Goal: Task Accomplishment & Management: Use online tool/utility

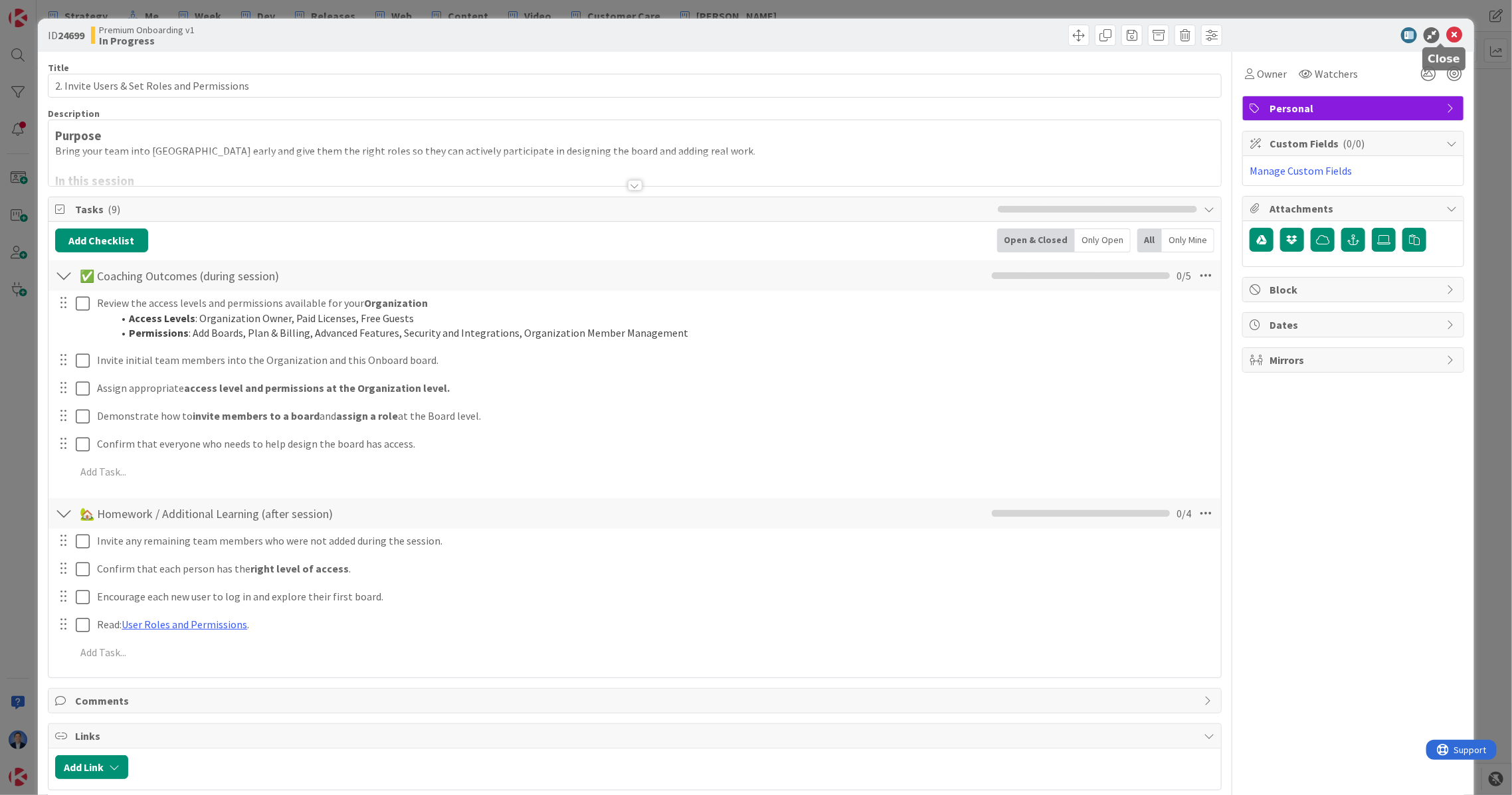
click at [1446, 38] on icon at bounding box center [1453, 35] width 16 height 16
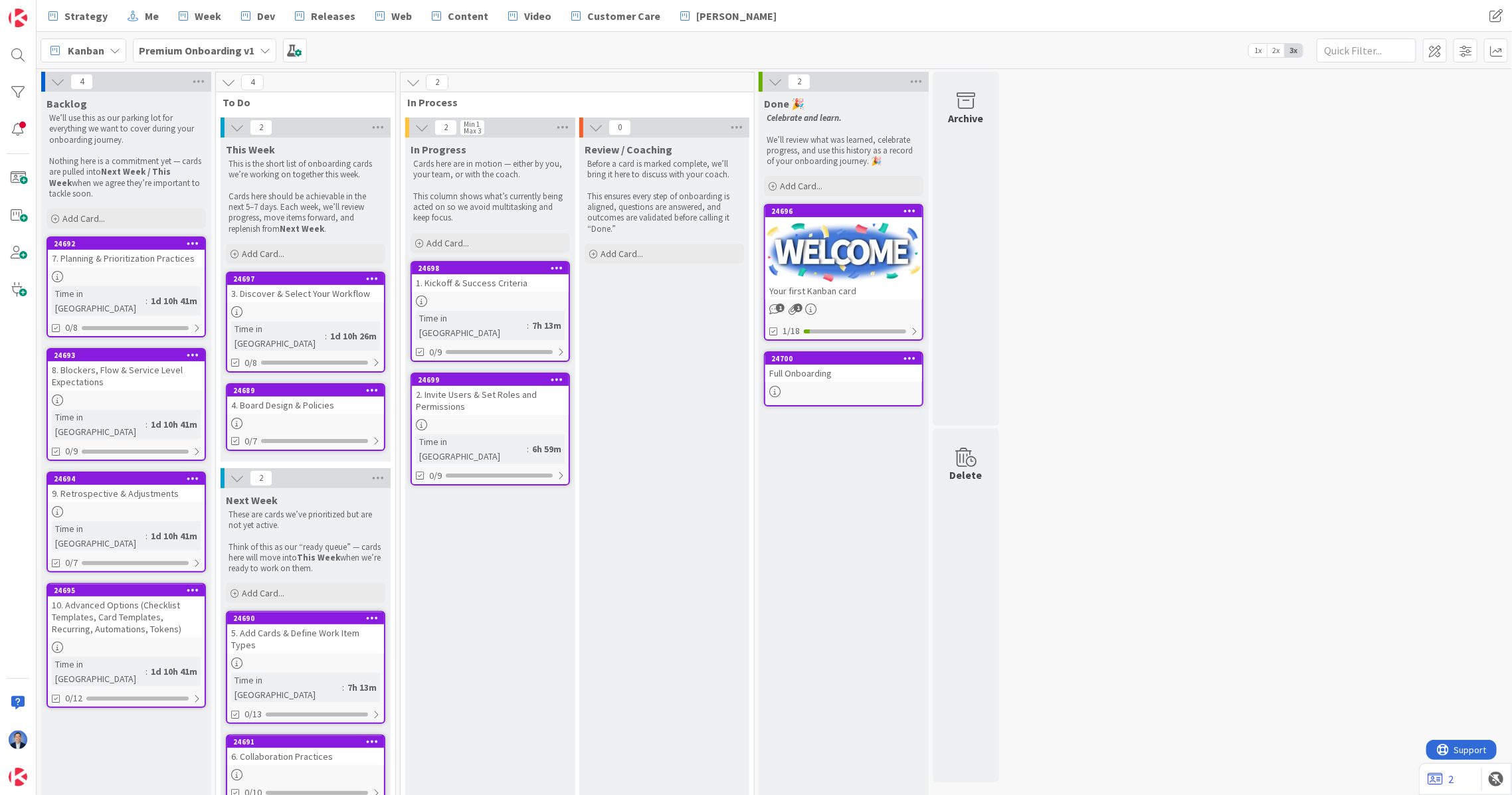
click at [820, 373] on div "Full Onboarding" at bounding box center [843, 373] width 156 height 17
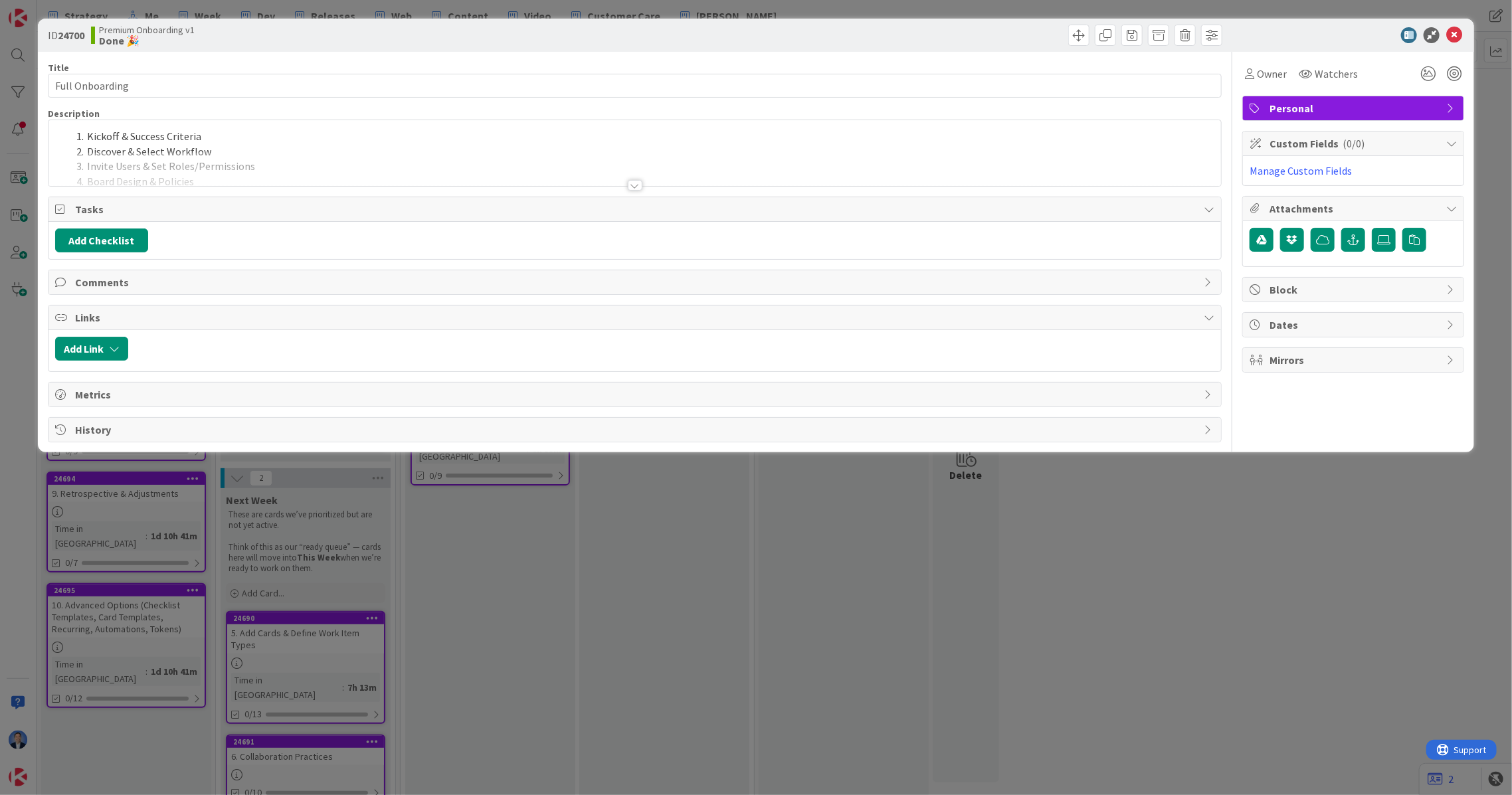
click at [563, 152] on div at bounding box center [635, 169] width 1172 height 34
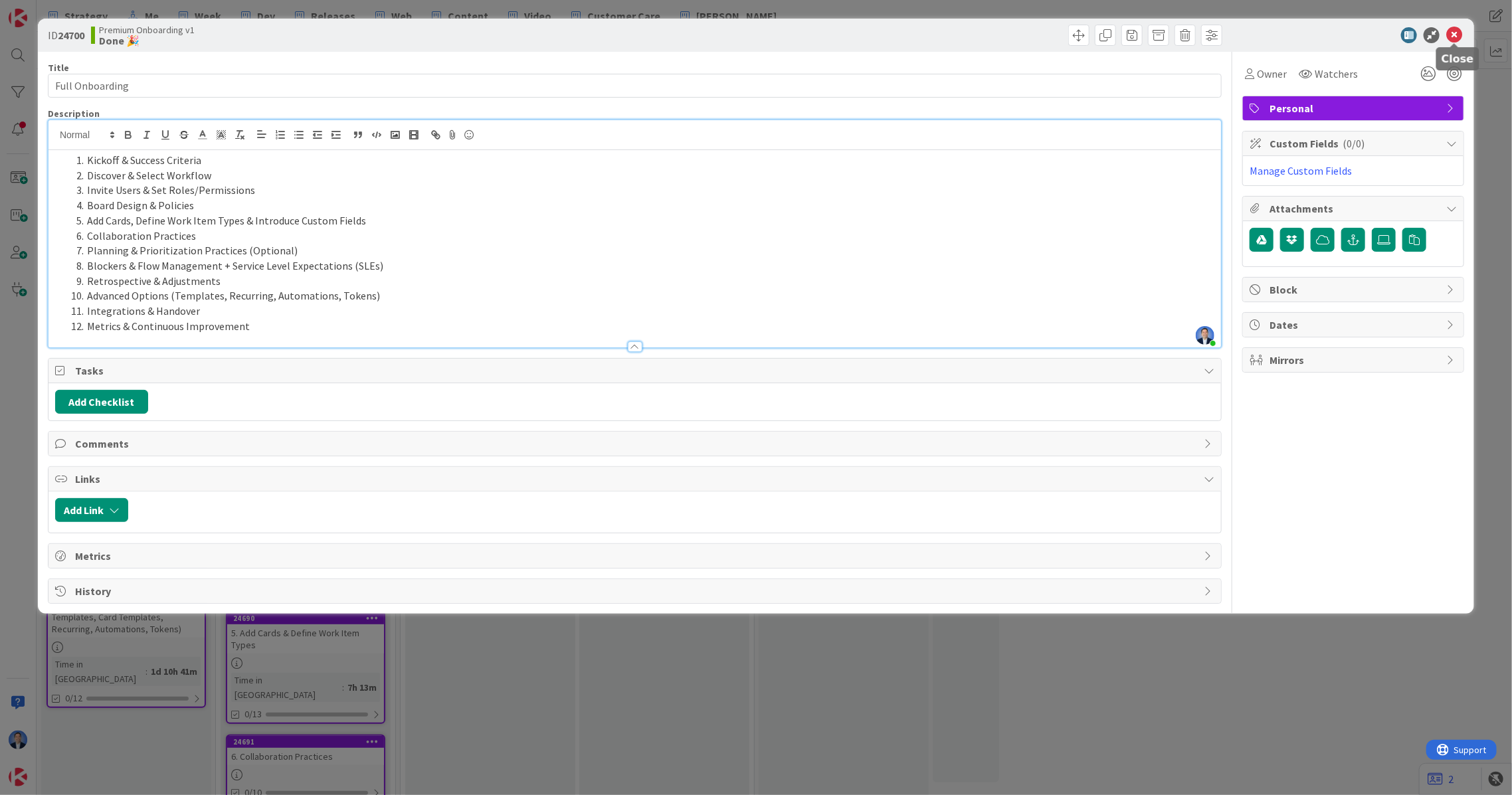
click at [1452, 41] on icon at bounding box center [1453, 35] width 16 height 16
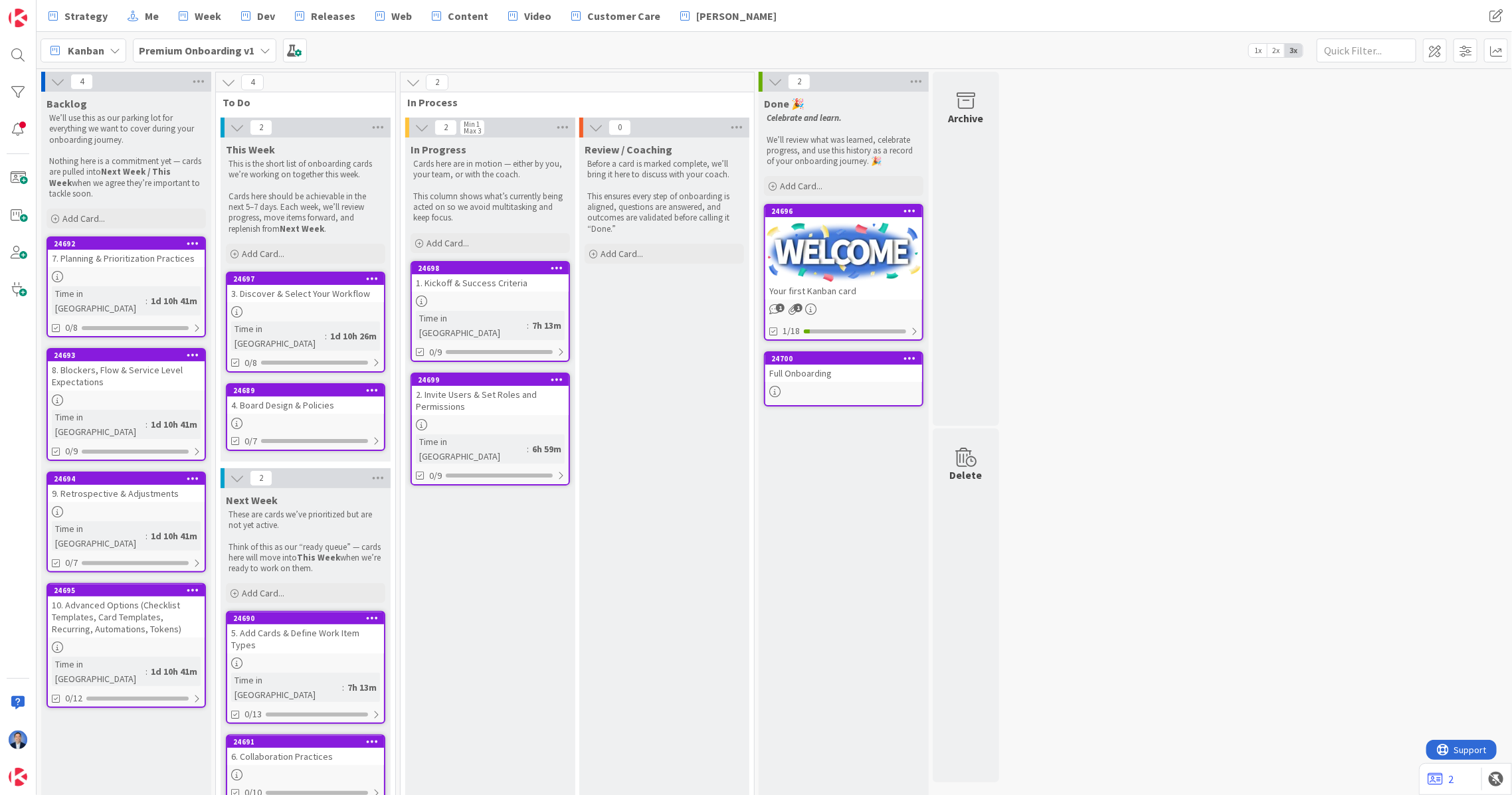
click at [231, 56] on b "Premium Onboarding v1" at bounding box center [197, 50] width 115 height 13
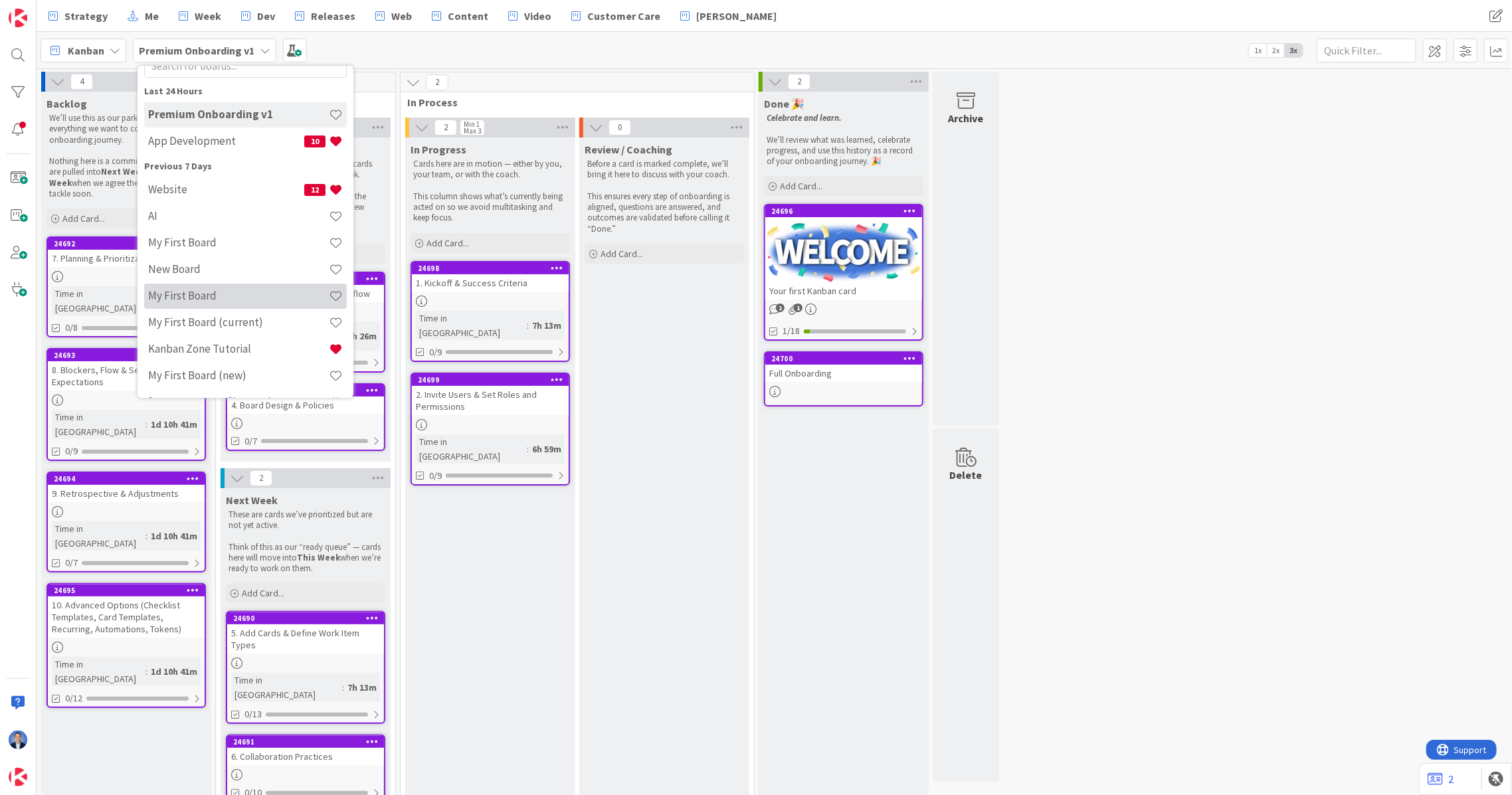
scroll to position [51, 0]
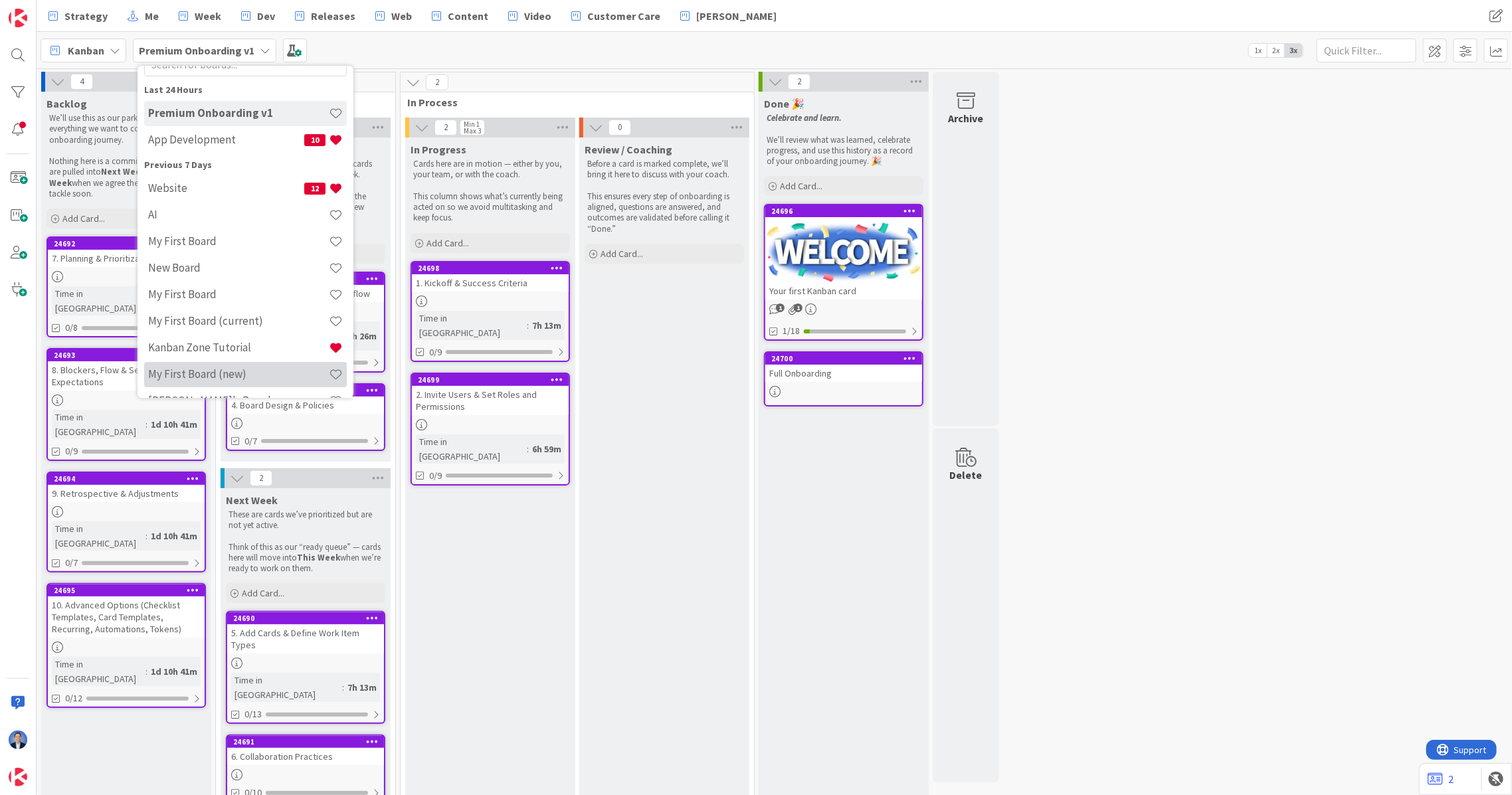
click at [213, 380] on h4 "My First Board (new)" at bounding box center [238, 374] width 181 height 13
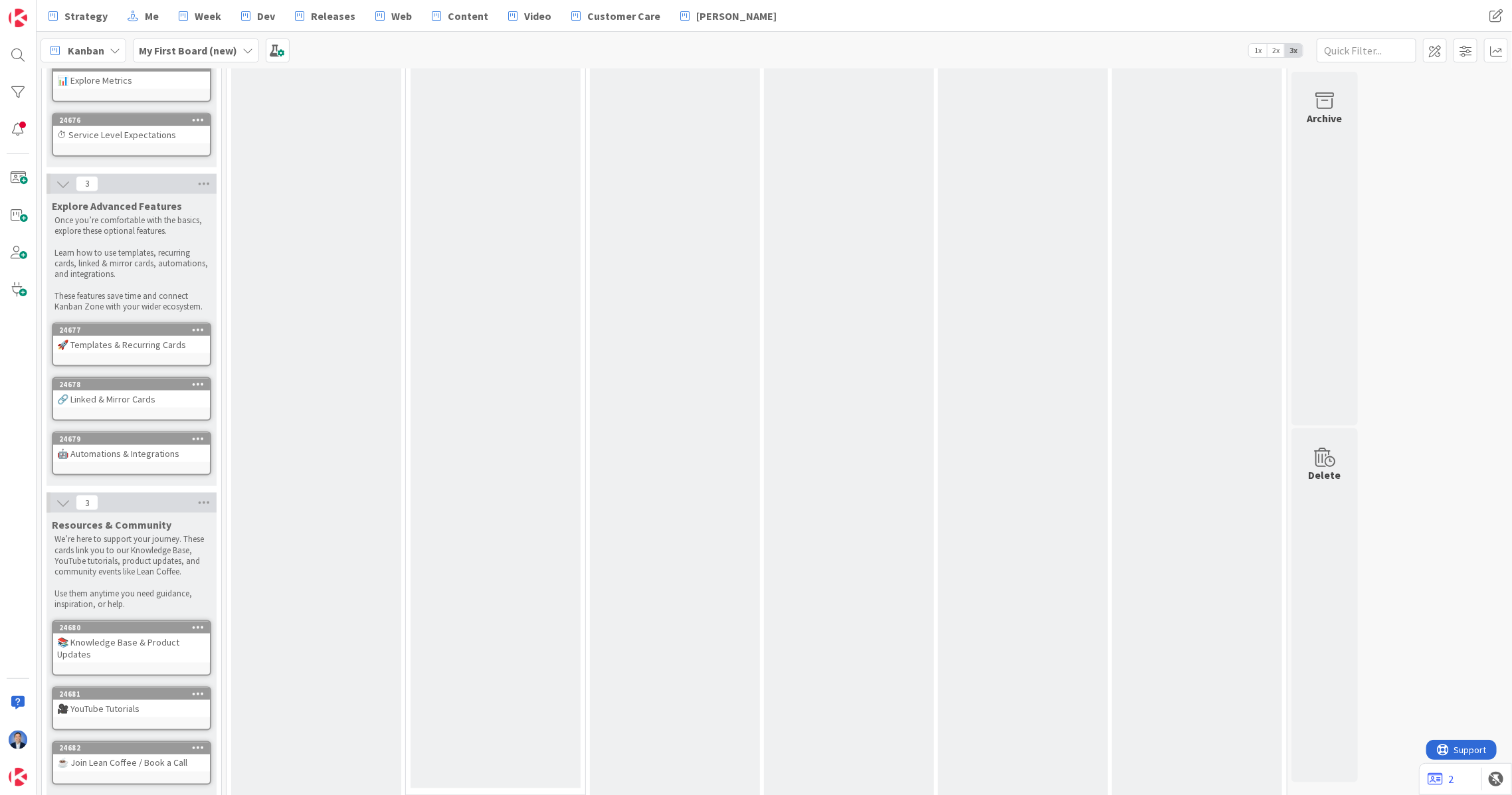
scroll to position [1061, 0]
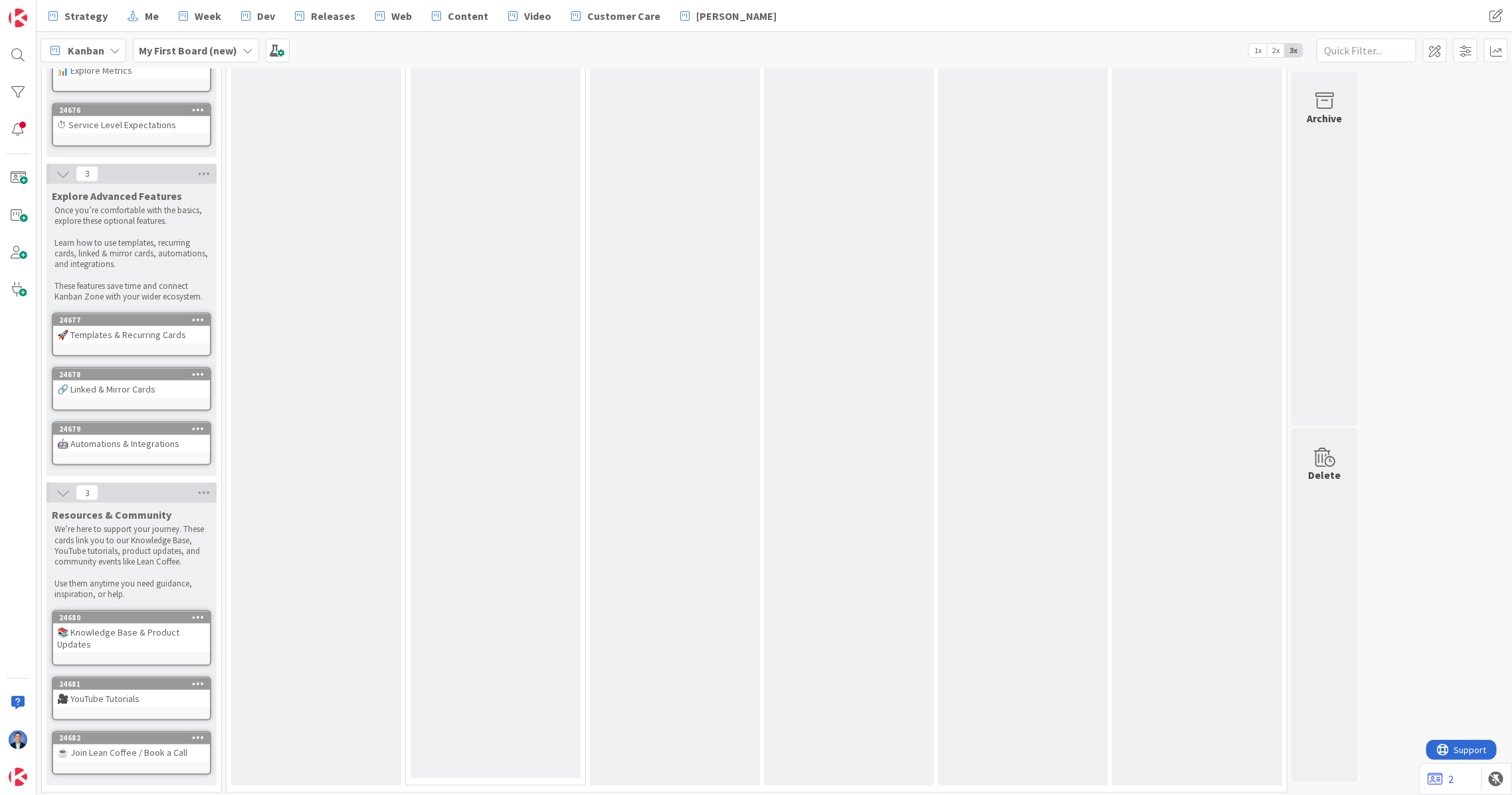
click at [122, 744] on div "☕ Join Lean Coffee / Book a Call" at bounding box center [131, 753] width 156 height 17
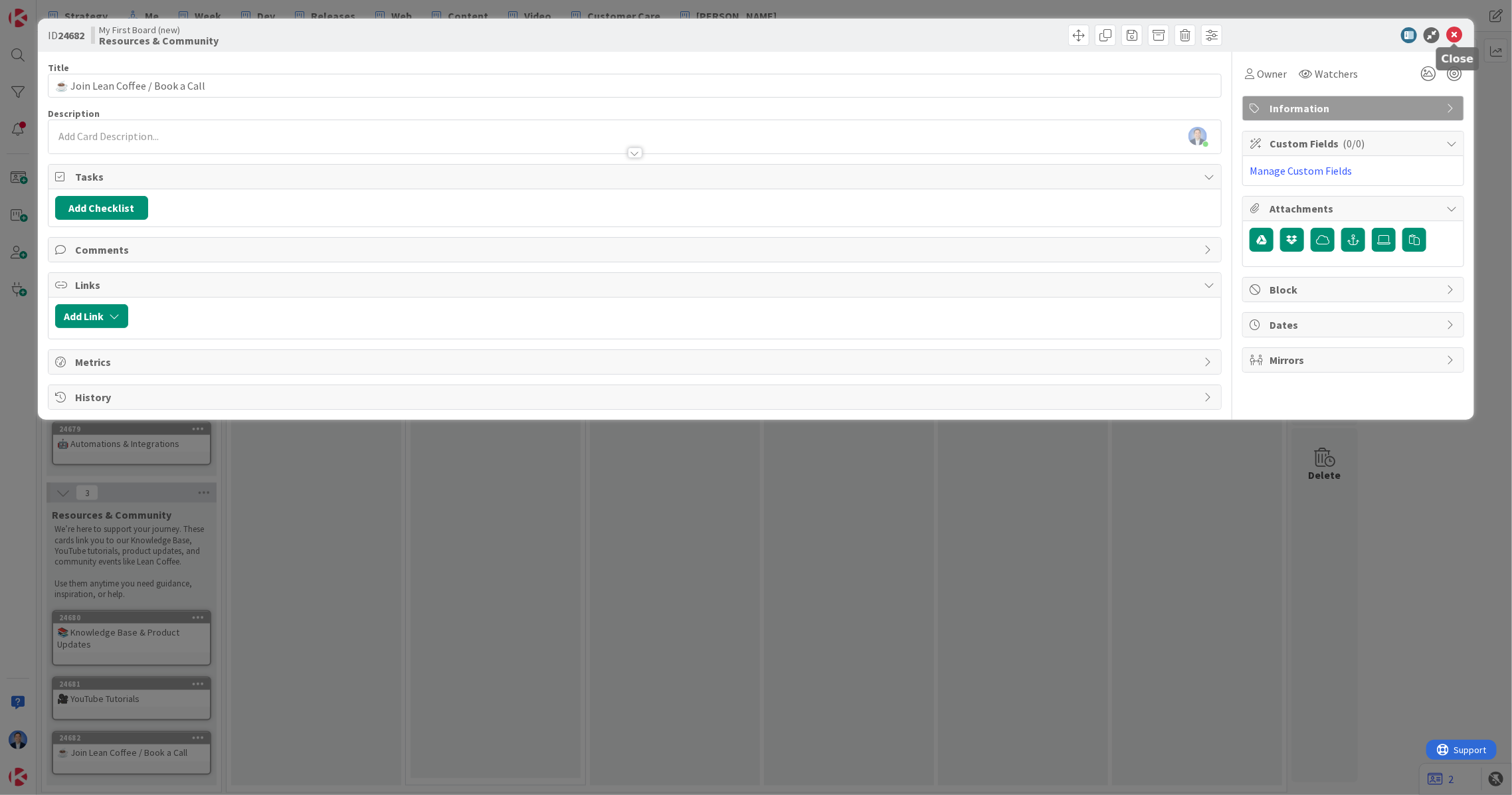
click at [1452, 29] on icon at bounding box center [1453, 35] width 16 height 16
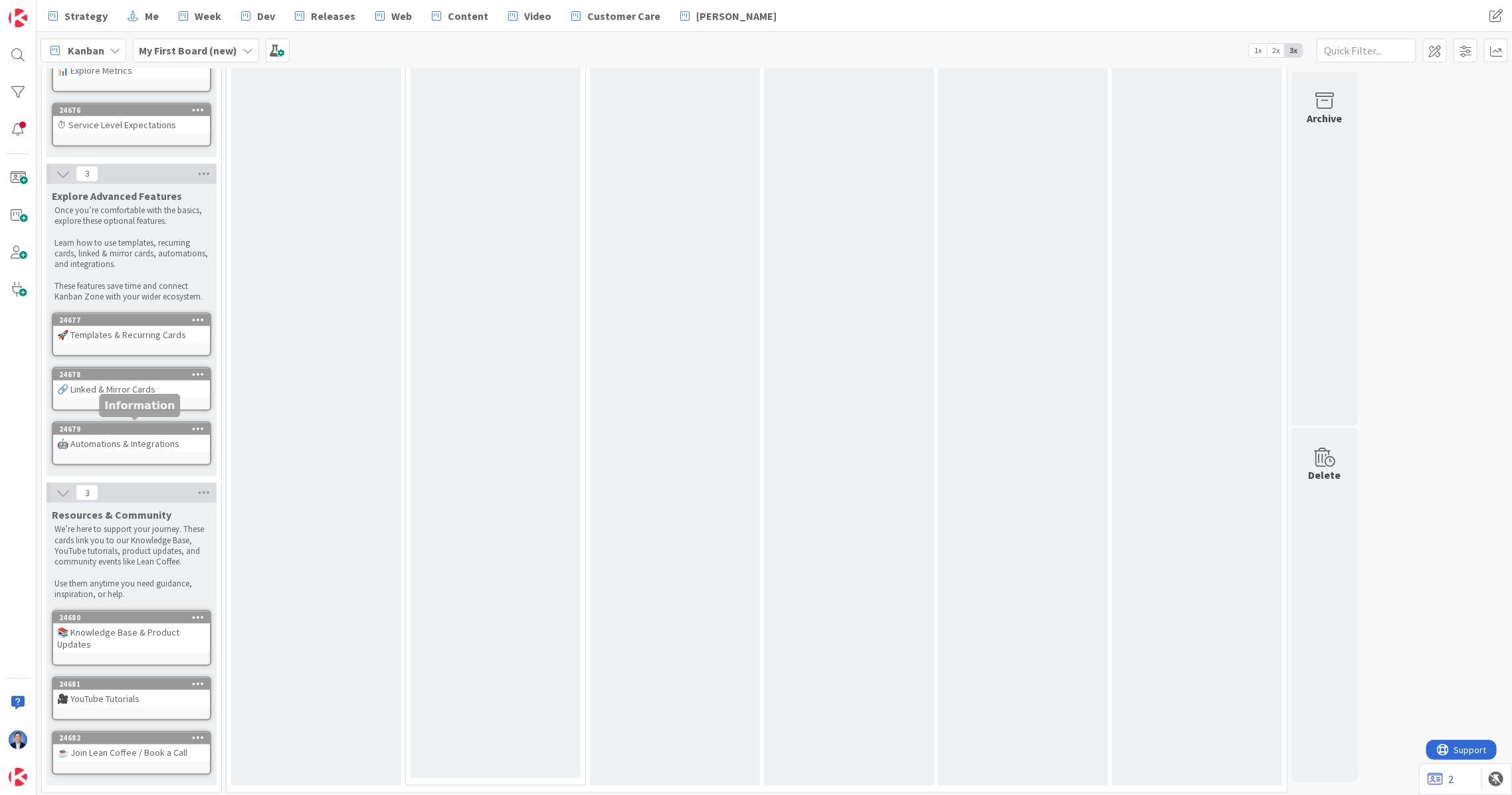
click at [130, 431] on div "24679" at bounding box center [131, 429] width 156 height 12
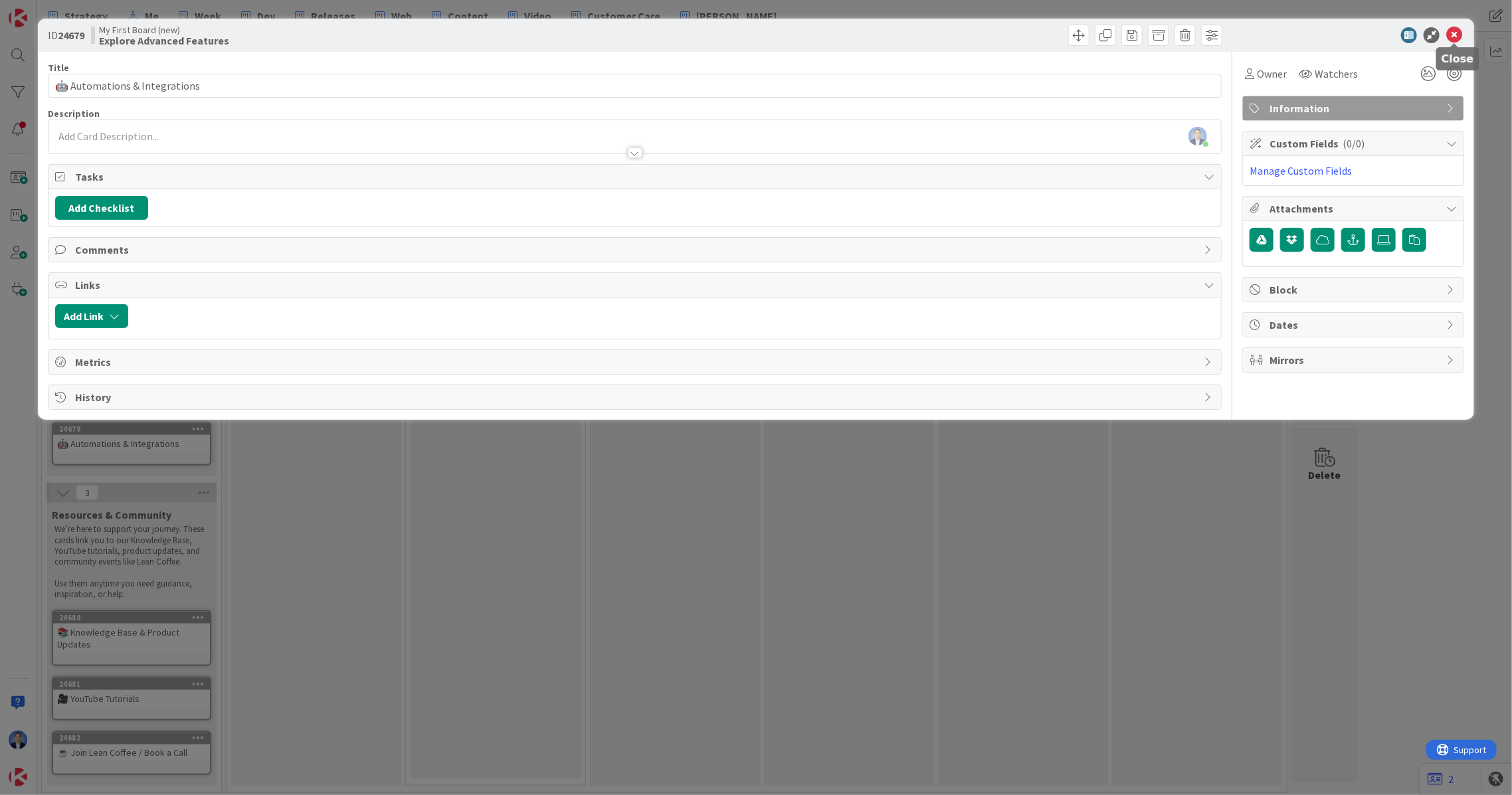
click at [1450, 35] on icon at bounding box center [1453, 35] width 16 height 16
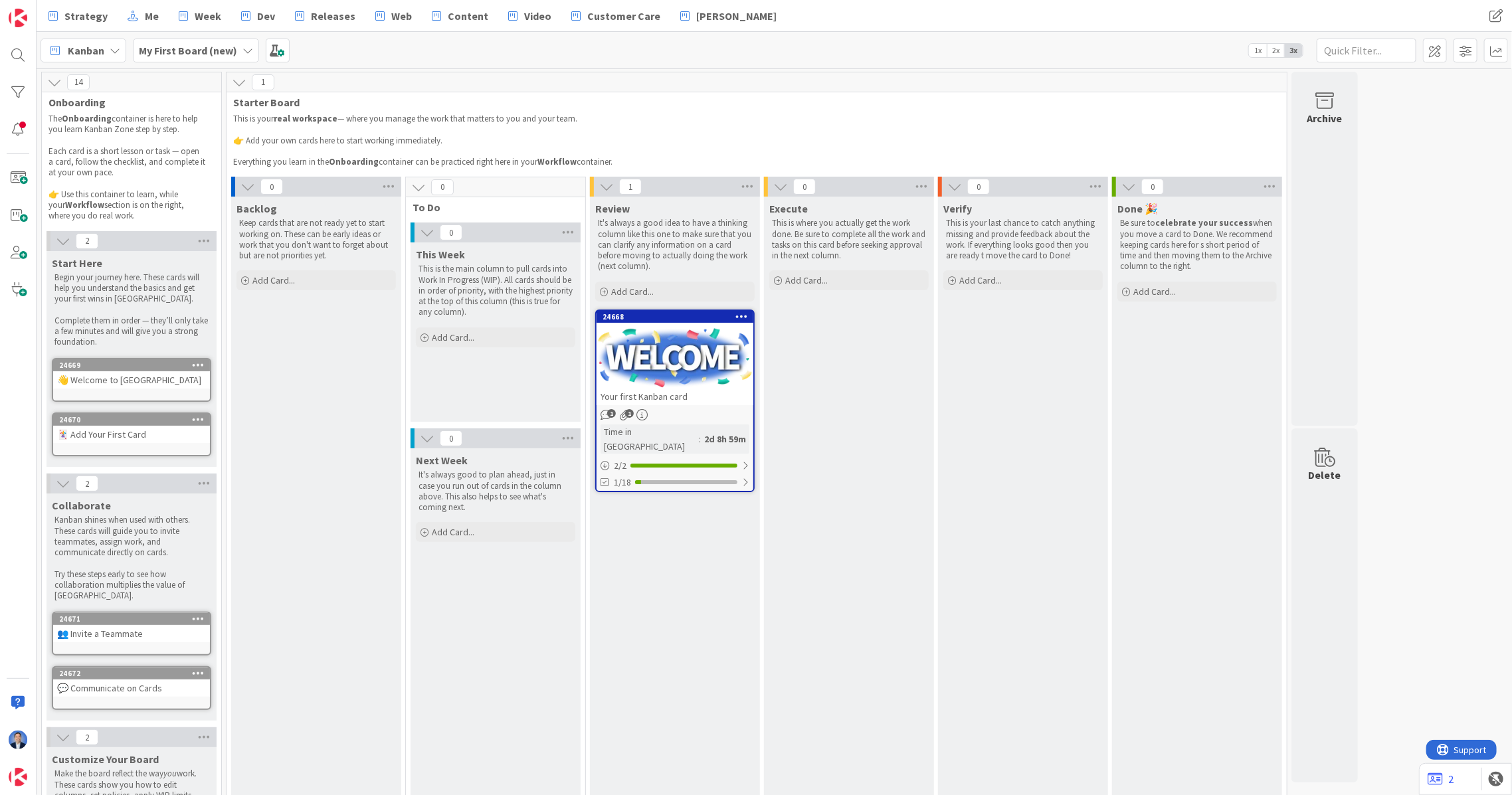
click at [168, 376] on div "👋 Welcome to [GEOGRAPHIC_DATA]" at bounding box center [131, 380] width 156 height 17
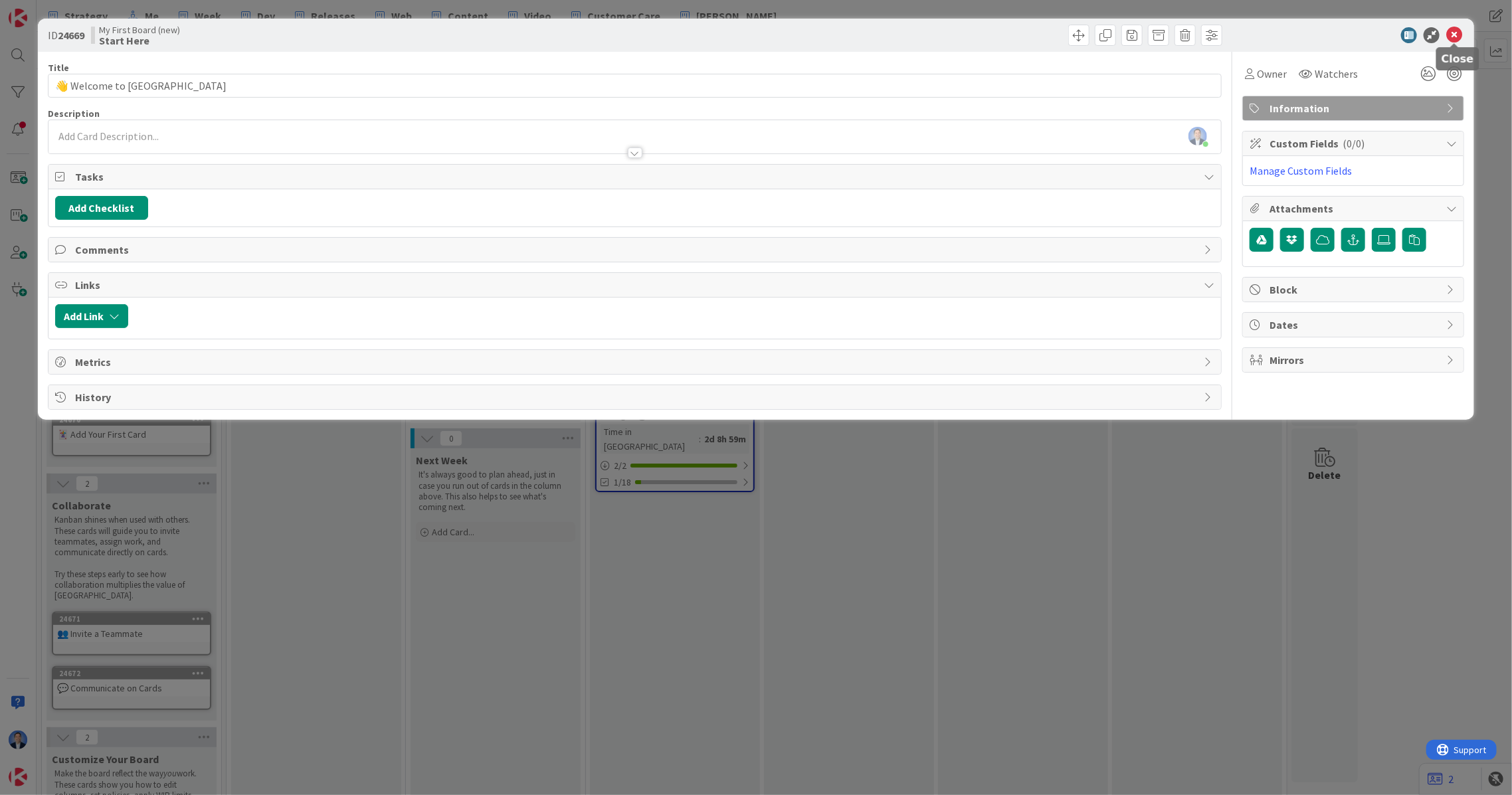
click at [1449, 35] on icon at bounding box center [1453, 35] width 16 height 16
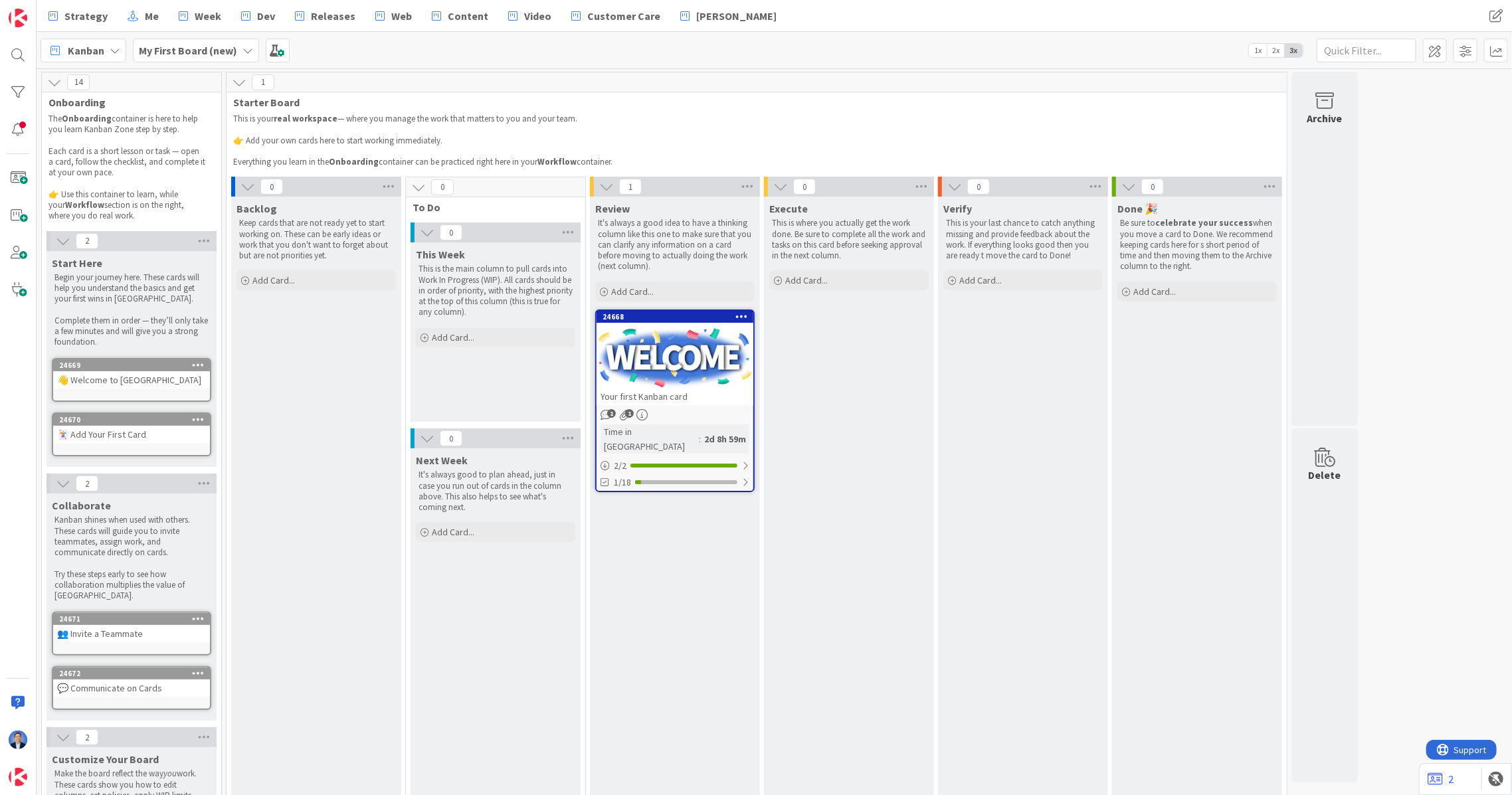
click at [224, 52] on b "My First Board (new)" at bounding box center [188, 50] width 99 height 13
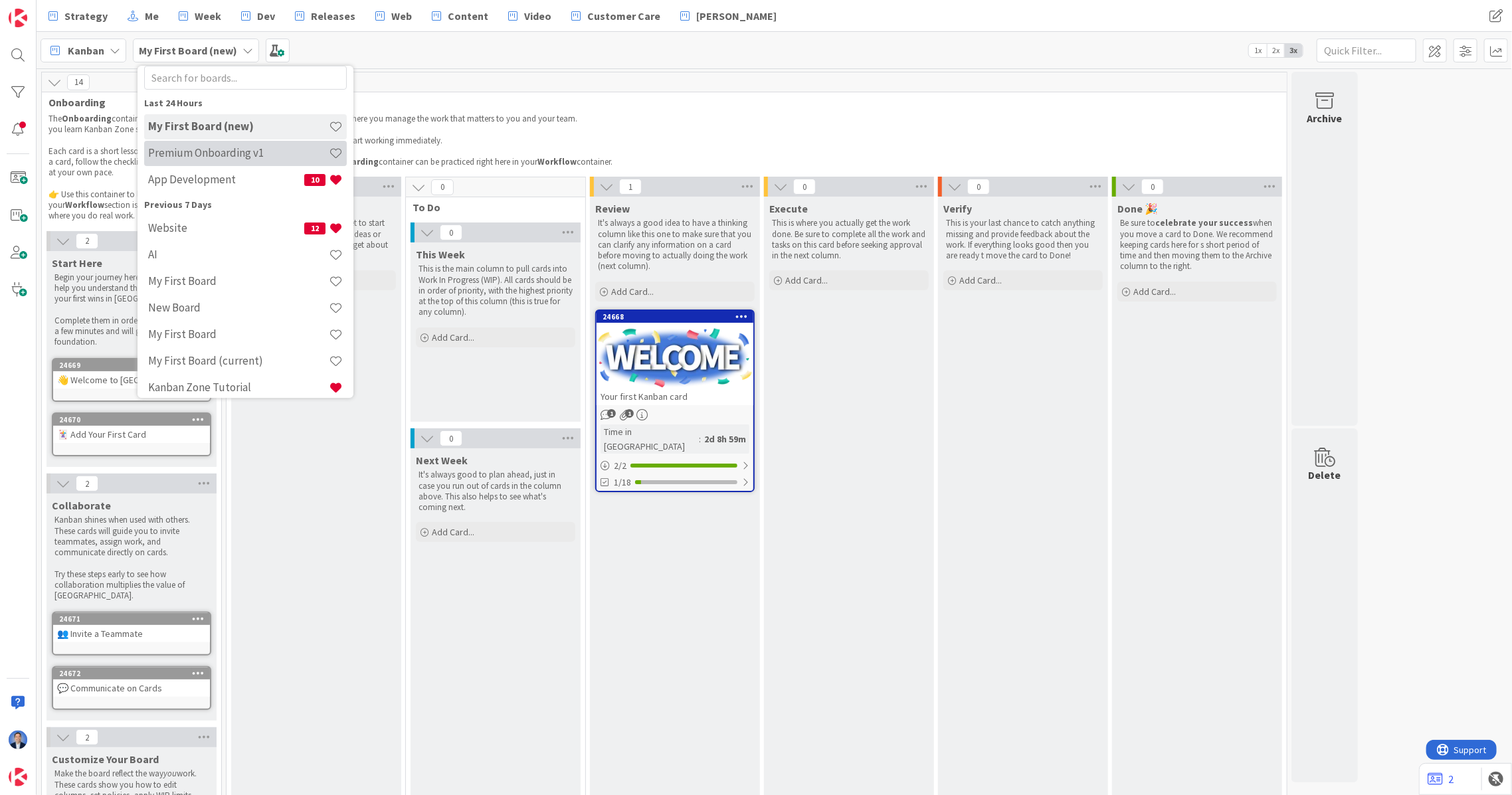
click at [243, 162] on div "Premium Onboarding v1" at bounding box center [245, 153] width 203 height 25
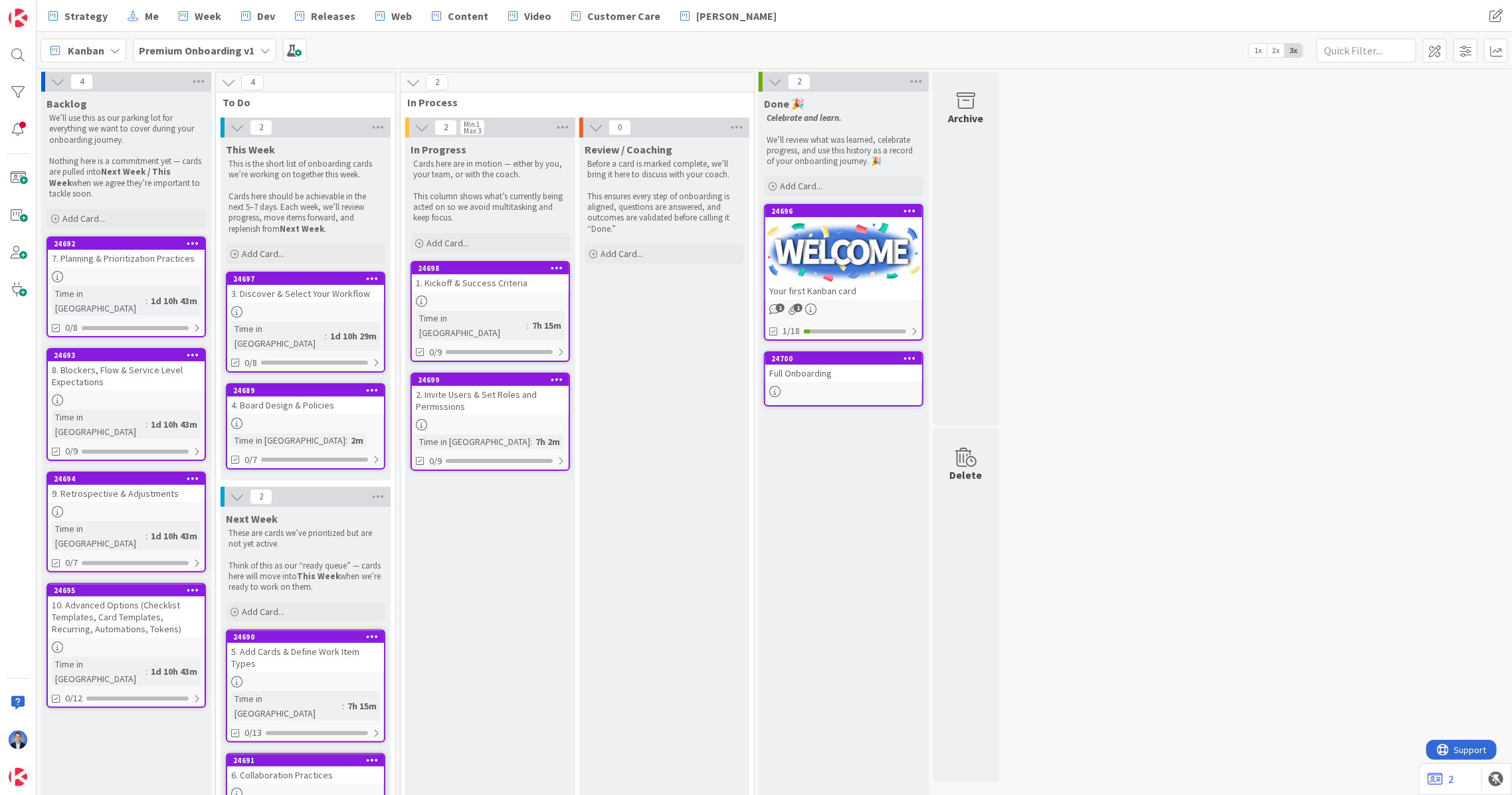
click at [332, 304] on div "24697 3. Discover & Select Your Workflow Time in [GEOGRAPHIC_DATA] : 1d 10h 29m…" at bounding box center [306, 322] width 159 height 101
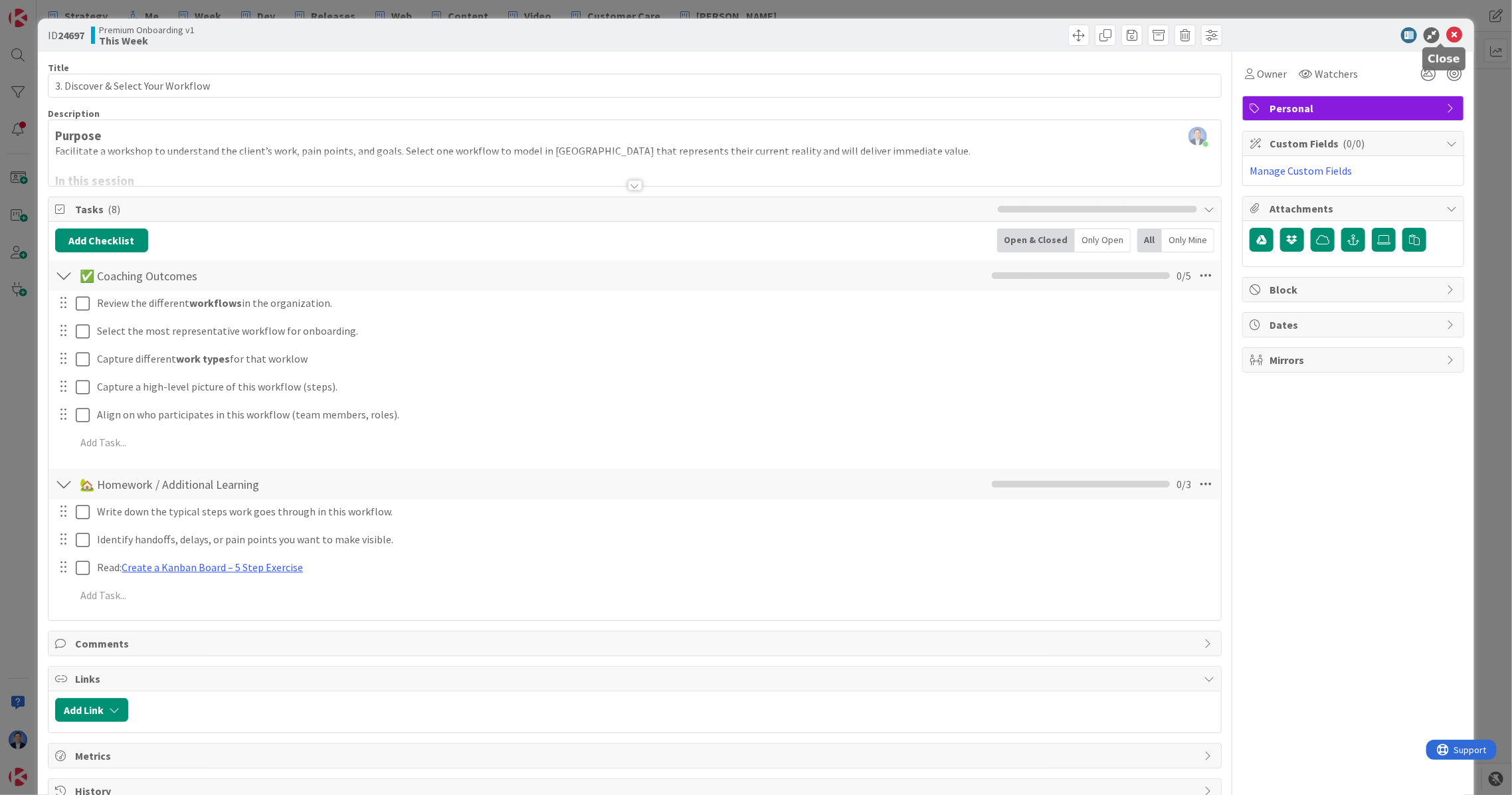
click at [1446, 38] on icon at bounding box center [1453, 35] width 16 height 16
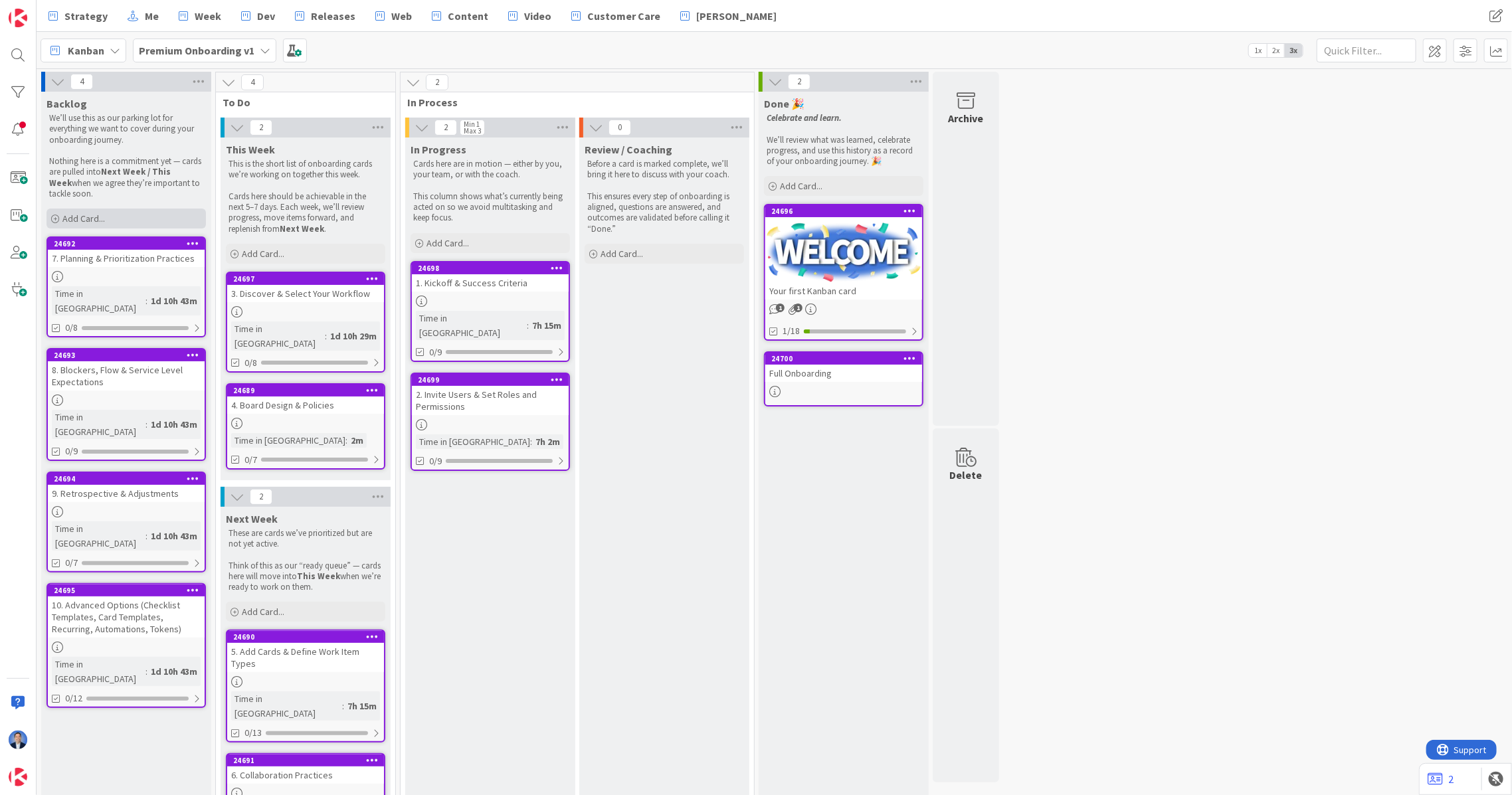
click at [88, 217] on span "Add Card..." at bounding box center [83, 218] width 43 height 12
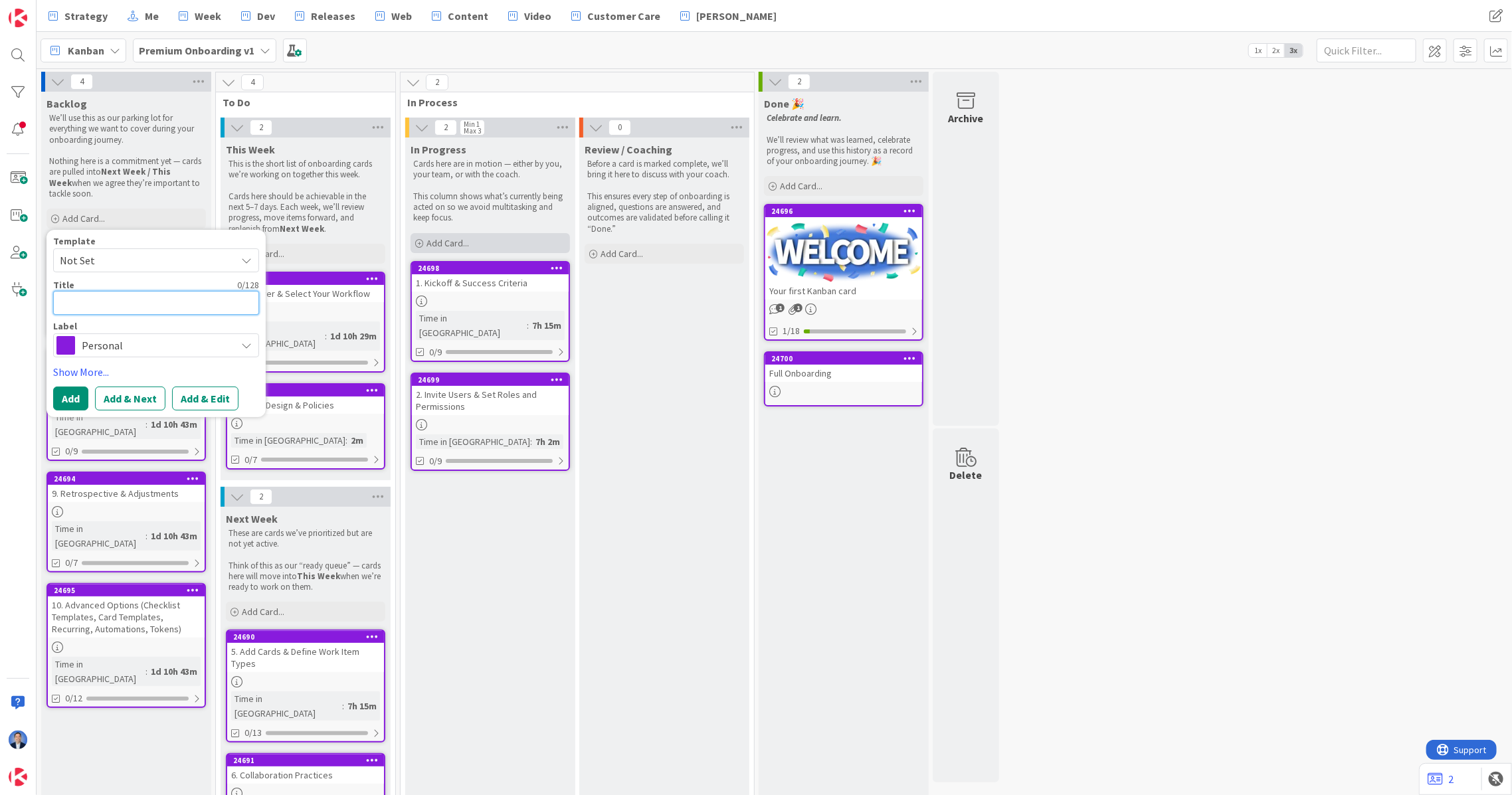
paste textarea "Integrations & Handover"
type textarea "x"
type textarea "Integrations & Handover"
click at [58, 303] on textarea "Integrations & Handover" at bounding box center [156, 302] width 206 height 24
type textarea "x"
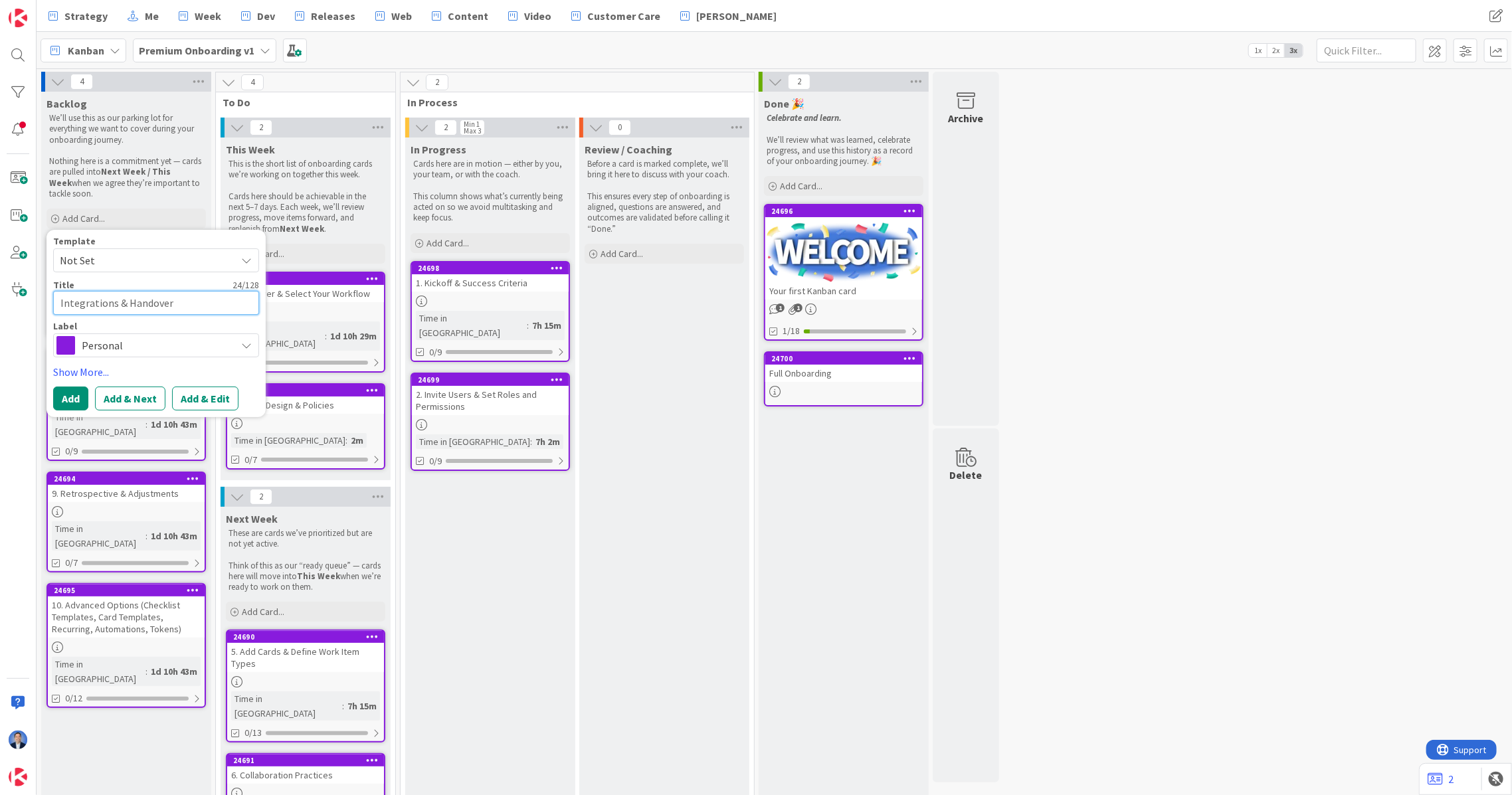
type textarea "1Integrations & Handover"
type textarea "x"
type textarea "11Integrations & Handover"
type textarea "x"
type textarea "11.Integrations & Handover"
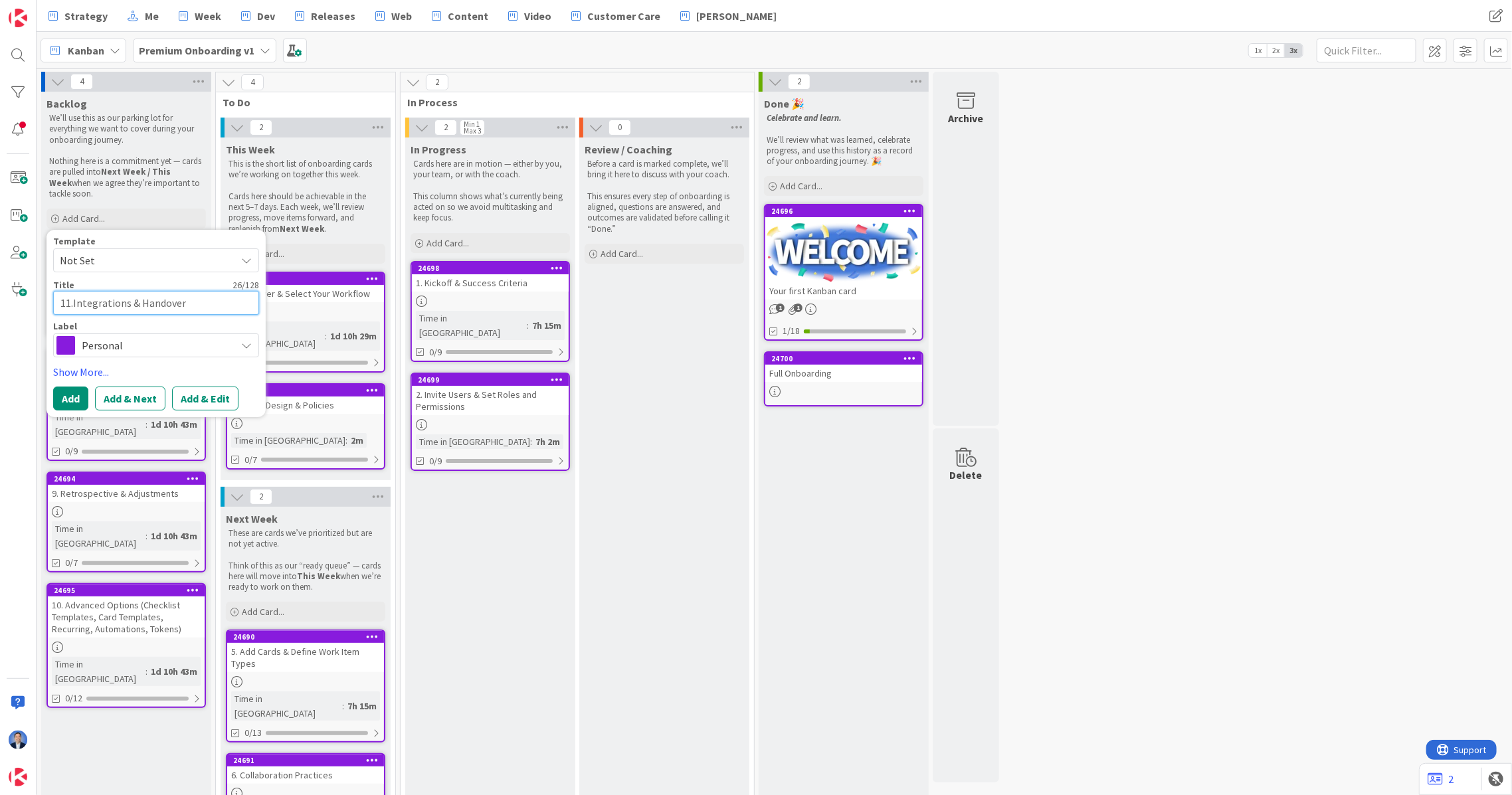
type textarea "x"
type textarea "11. Integrations & Handover"
click at [190, 394] on button "Add & Edit" at bounding box center [205, 398] width 66 height 24
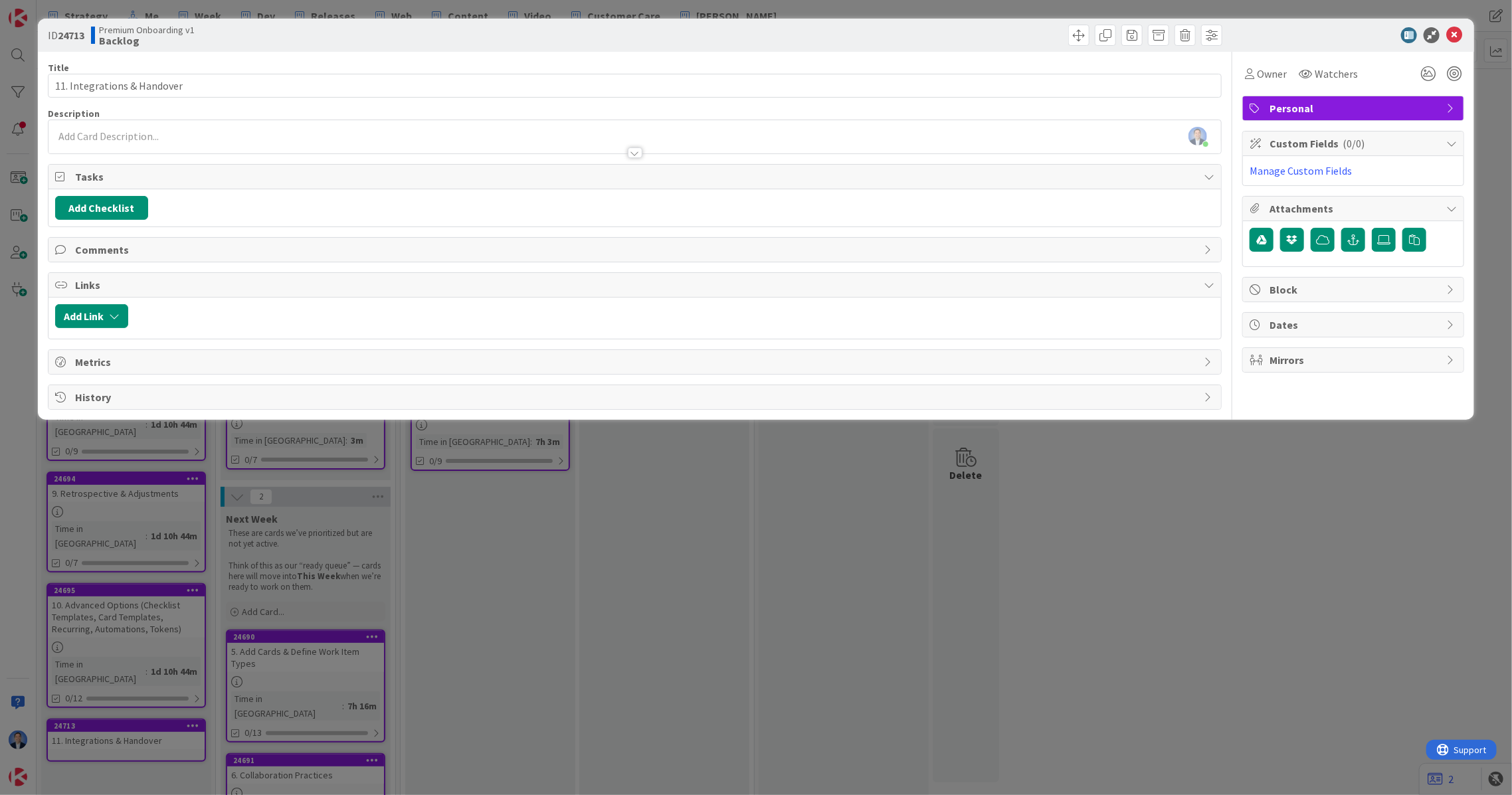
click at [466, 141] on div at bounding box center [635, 147] width 1172 height 14
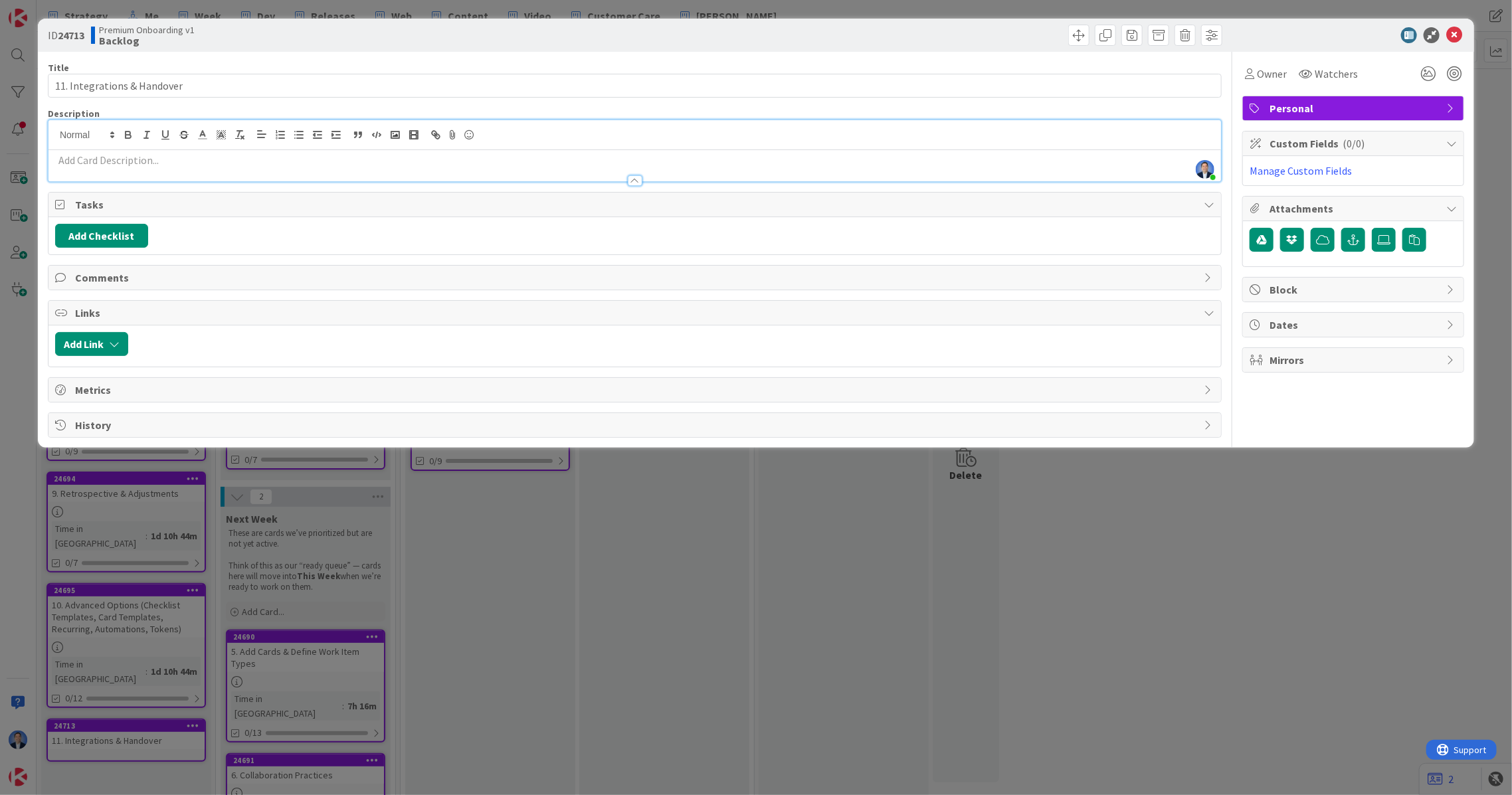
click at [441, 159] on p at bounding box center [634, 160] width 1159 height 15
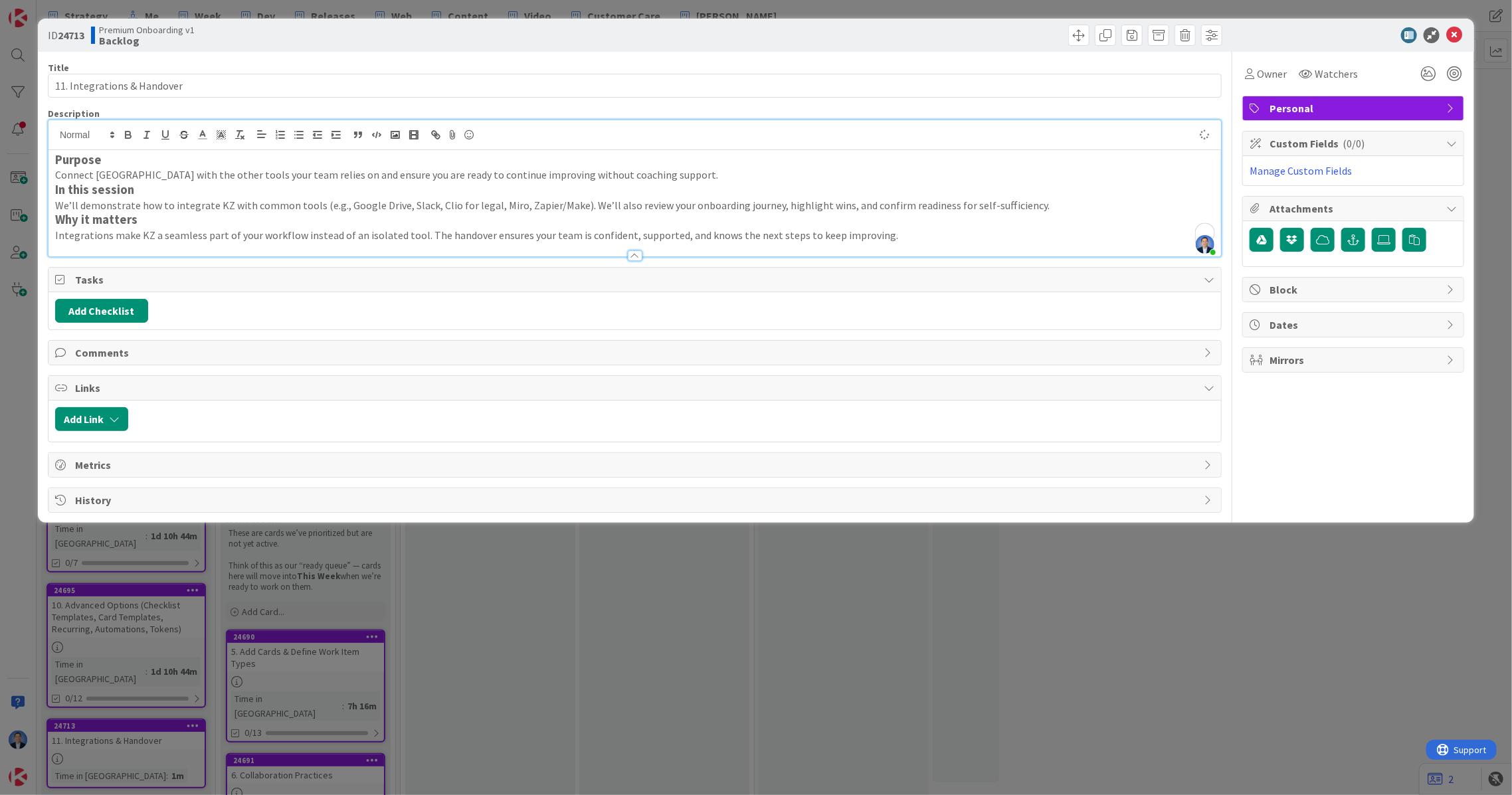
click at [676, 170] on p "Connect [GEOGRAPHIC_DATA] with the other tools your team relies on and ensure y…" at bounding box center [634, 175] width 1159 height 15
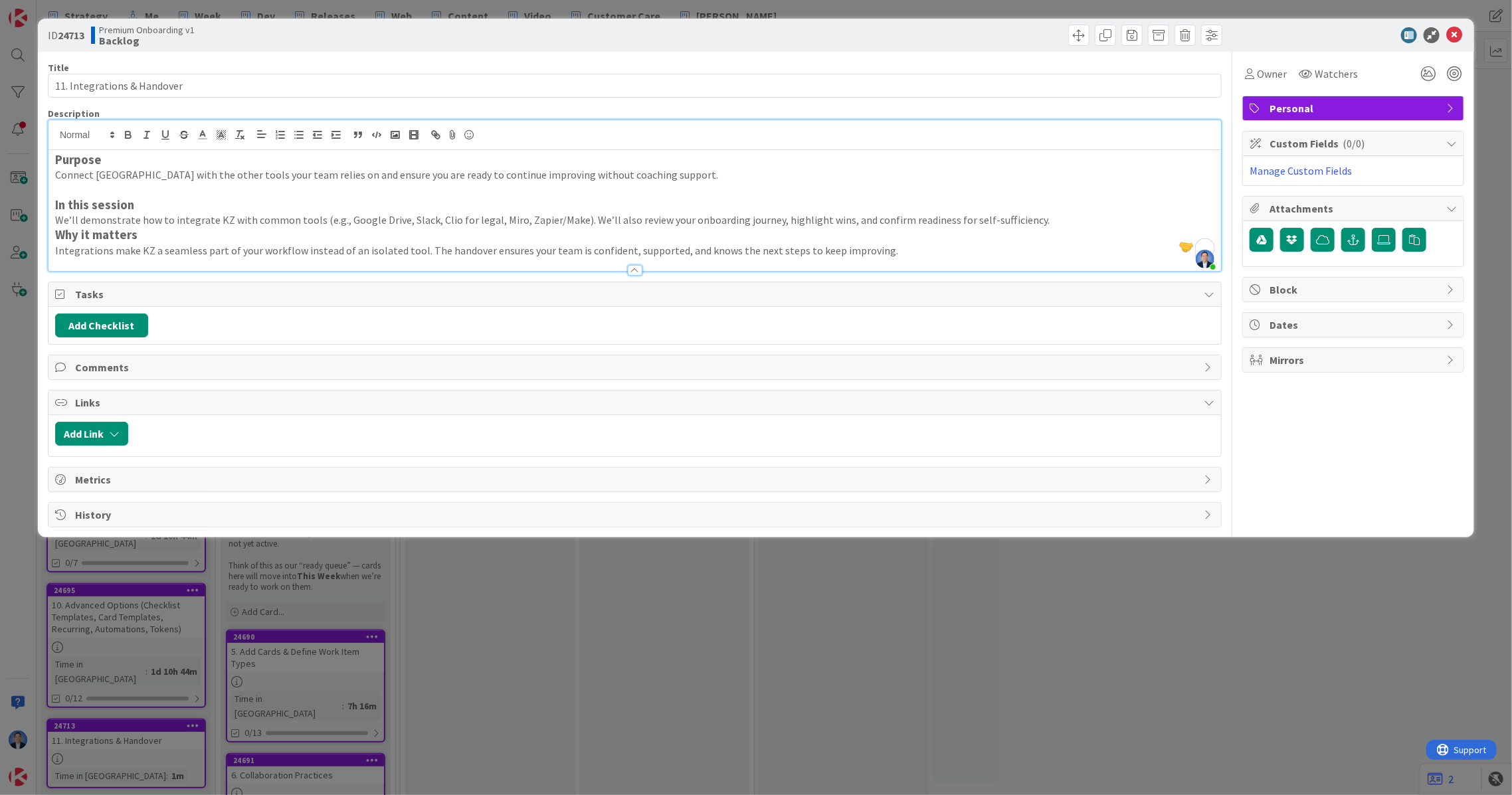
click at [1041, 221] on p "We’ll demonstrate how to integrate KZ with common tools (e.g., Google Drive, Sl…" at bounding box center [634, 219] width 1159 height 15
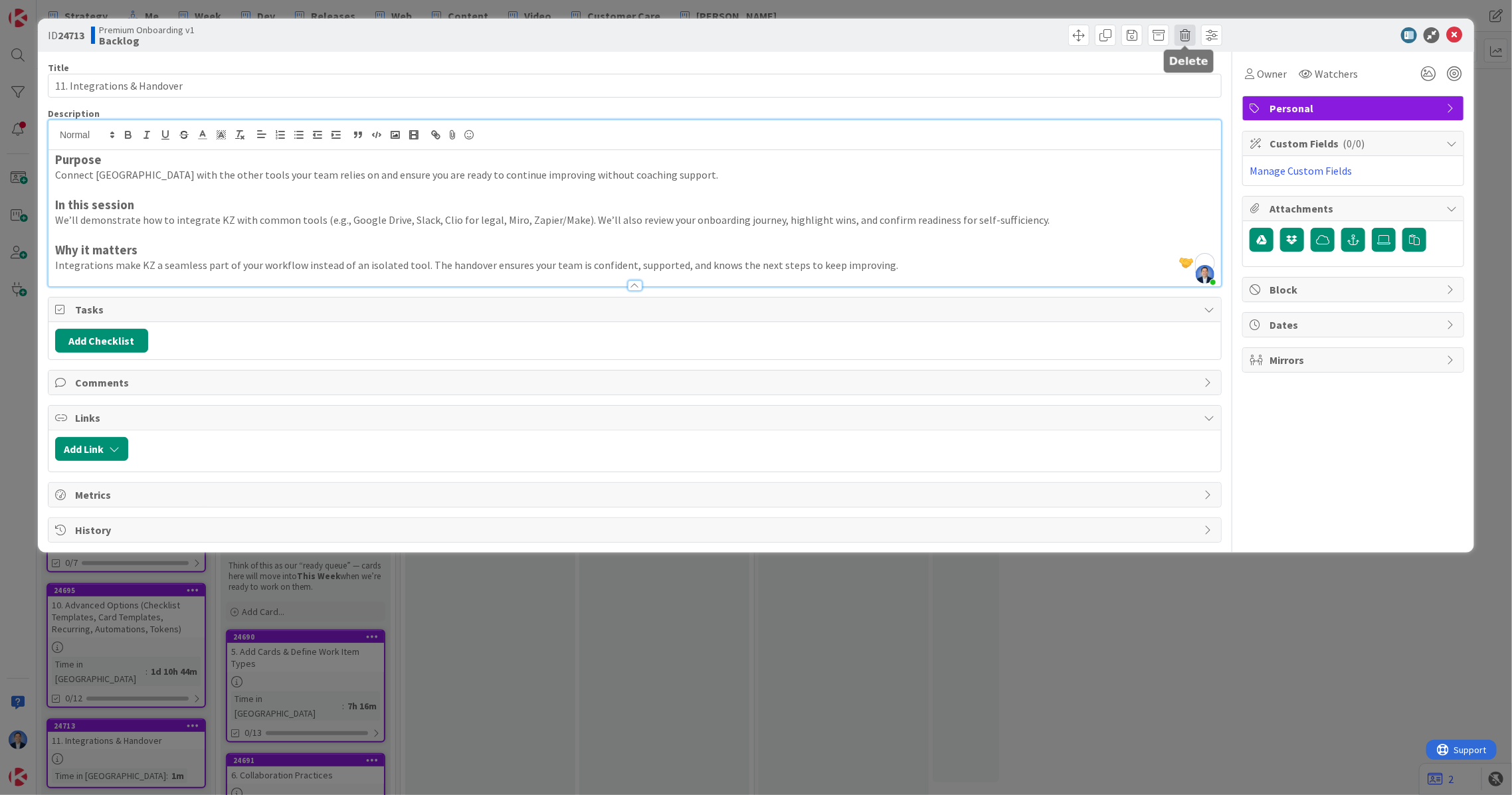
click at [1181, 39] on span at bounding box center [1184, 35] width 21 height 21
click at [1205, 100] on button "Delete" at bounding box center [1205, 97] width 50 height 24
